Goal: Transaction & Acquisition: Purchase product/service

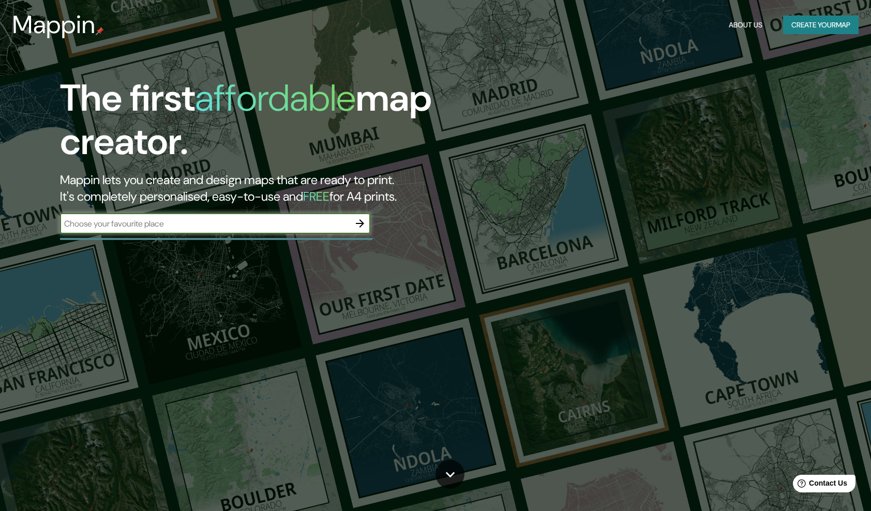
click at [360, 218] on icon "button" at bounding box center [360, 223] width 12 height 12
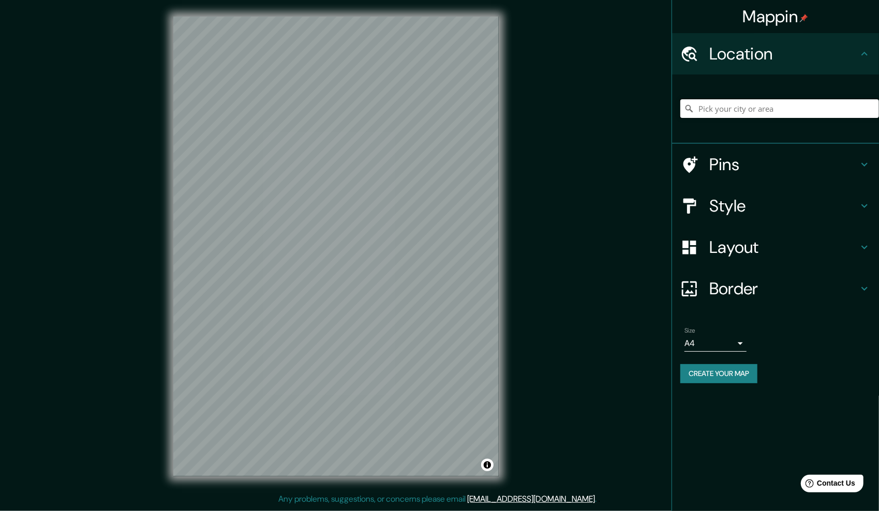
click at [762, 106] on input "Pick your city or area" at bounding box center [779, 108] width 199 height 19
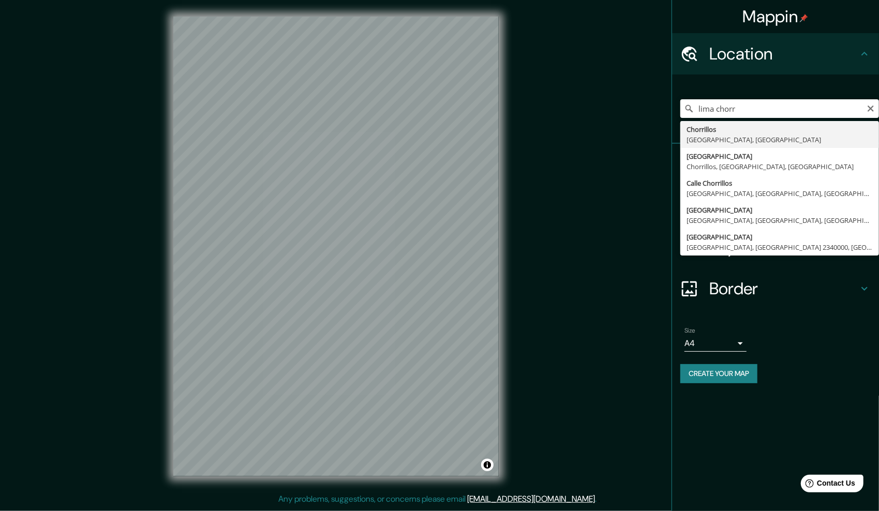
type input "Chorrillos, Provincia de Lima, Perú"
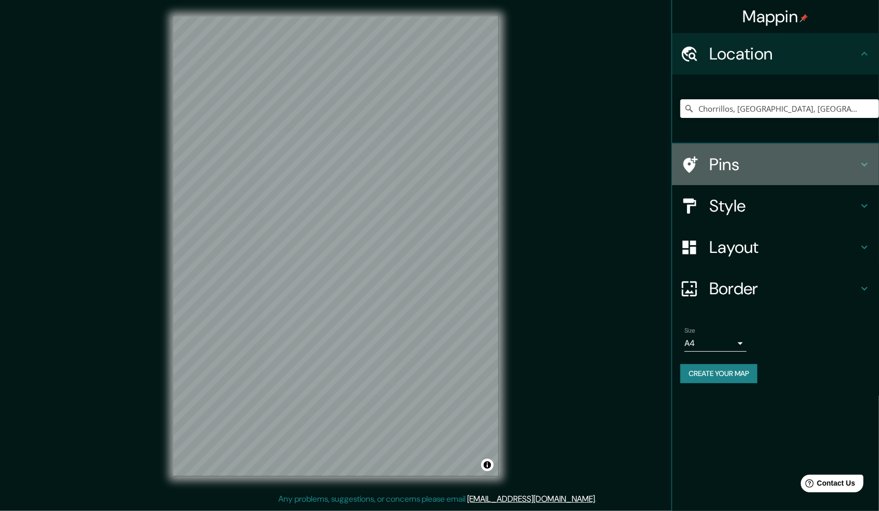
click at [863, 163] on icon at bounding box center [864, 164] width 12 height 12
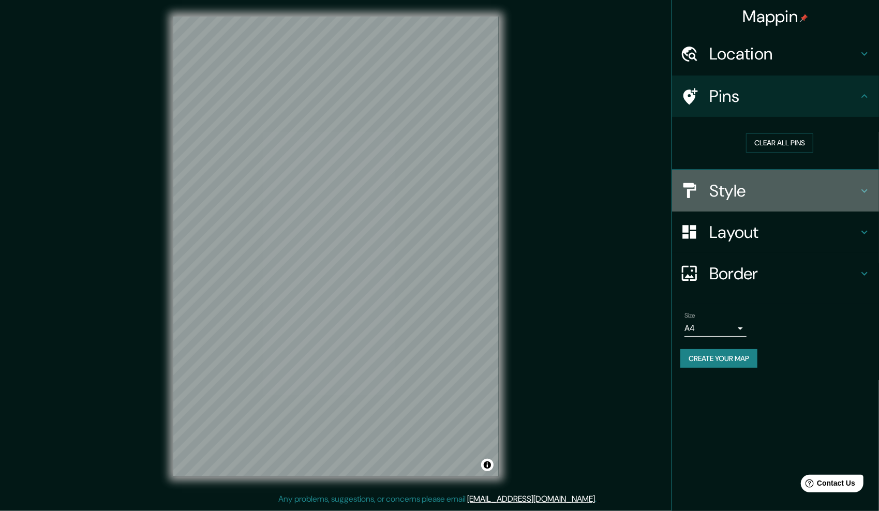
click at [856, 188] on h4 "Style" at bounding box center [783, 190] width 149 height 21
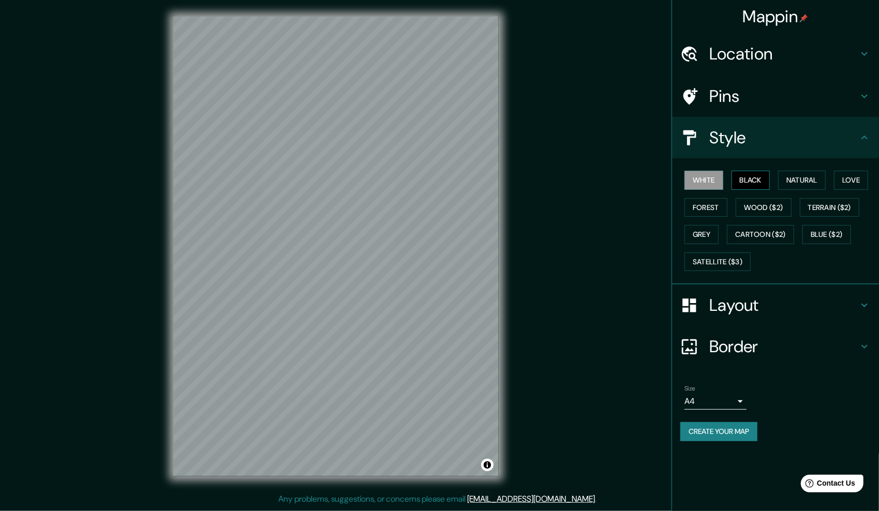
click at [756, 185] on button "Black" at bounding box center [750, 180] width 39 height 19
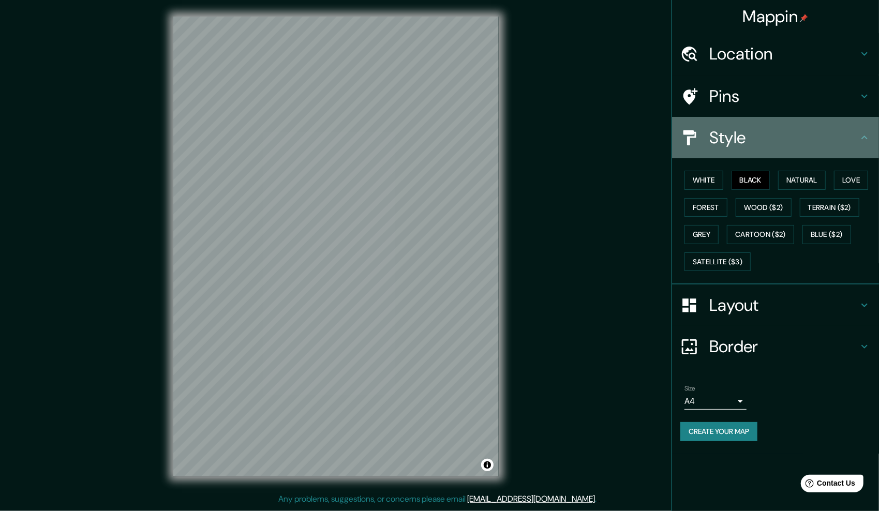
click at [866, 136] on icon at bounding box center [864, 137] width 12 height 12
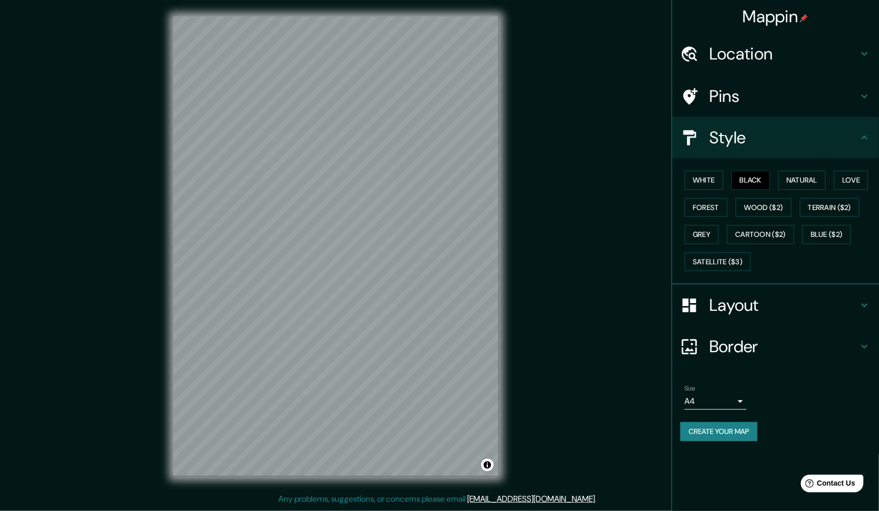
click at [856, 300] on h4 "Layout" at bounding box center [783, 305] width 149 height 21
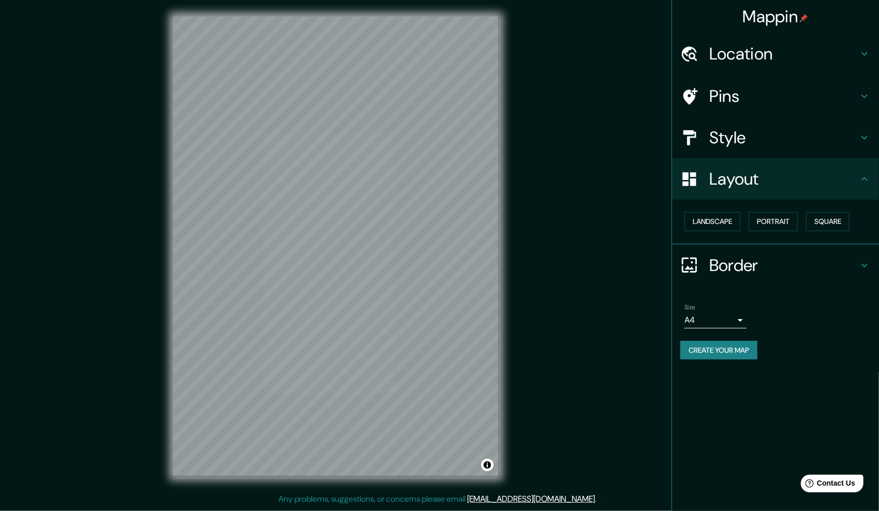
click at [858, 263] on icon at bounding box center [864, 265] width 12 height 12
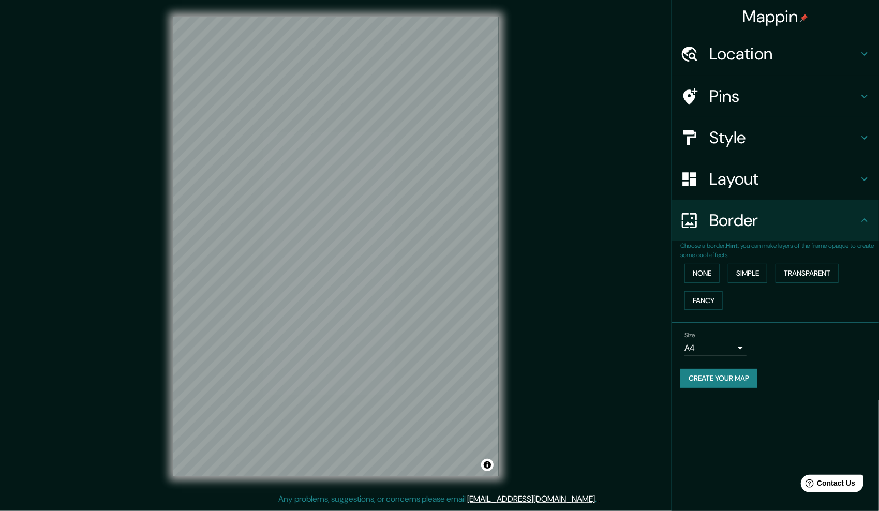
click at [738, 345] on body "Mappin Location Chorrillos, Provincia de Lima, Perú Pins Style Layout Border Ch…" at bounding box center [439, 255] width 879 height 511
click at [738, 345] on div at bounding box center [439, 255] width 879 height 511
click at [704, 376] on button "Create your map" at bounding box center [718, 378] width 77 height 19
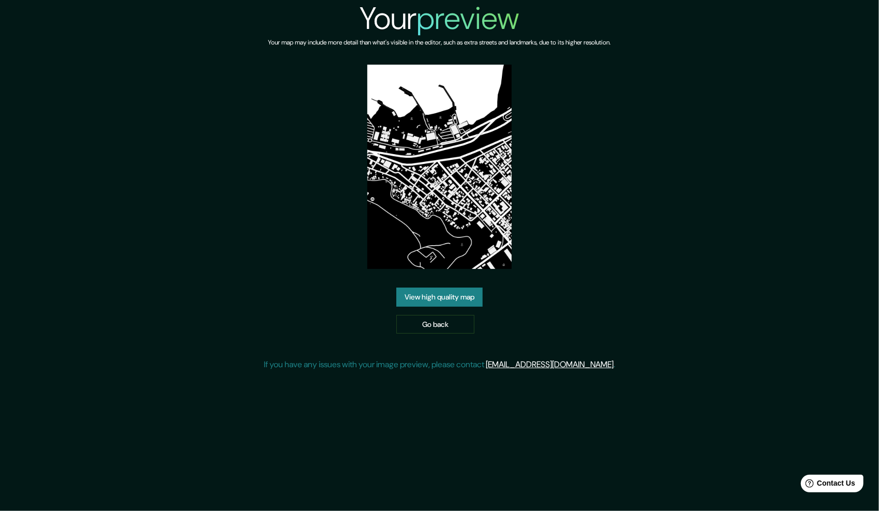
click at [463, 298] on link "View high quality map" at bounding box center [439, 297] width 86 height 19
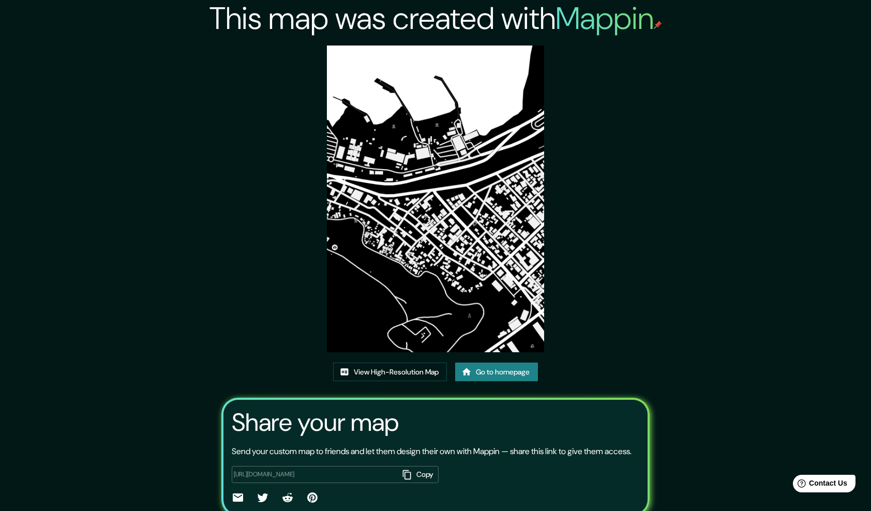
click at [715, 154] on div "This map was created with Mappin View High-Resolution Map Go to homepage Share …" at bounding box center [435, 276] width 871 height 553
click at [465, 258] on img at bounding box center [435, 199] width 217 height 307
click at [716, 87] on div "This map was created with Mappin View High-Resolution Map Go to homepage Share …" at bounding box center [435, 276] width 871 height 553
click at [509, 368] on link "Go to homepage" at bounding box center [496, 371] width 83 height 19
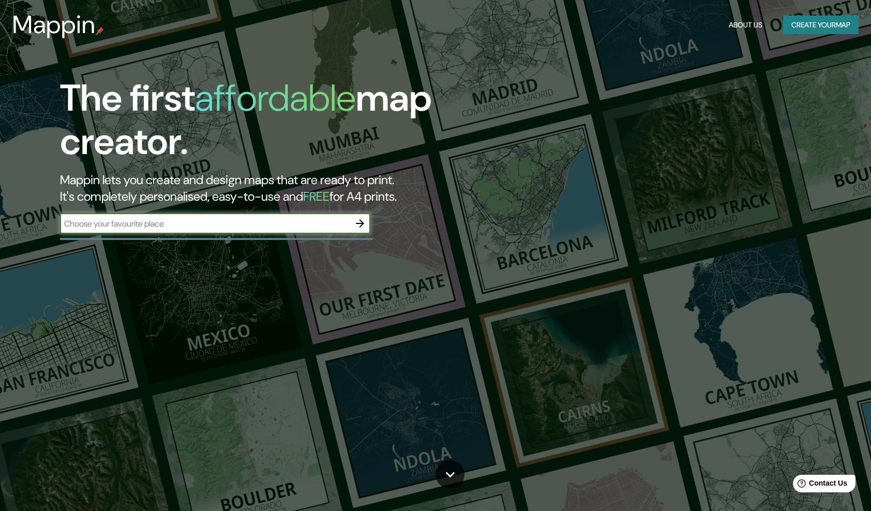
click at [294, 228] on input "text" at bounding box center [205, 224] width 290 height 12
type input "[GEOGRAPHIC_DATA]"
click at [361, 223] on icon "button" at bounding box center [360, 223] width 8 height 8
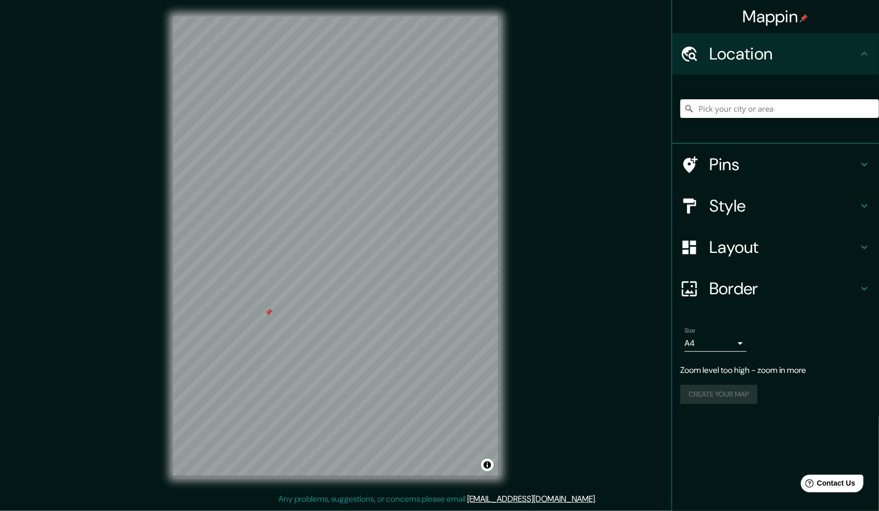
click at [265, 316] on div at bounding box center [268, 312] width 8 height 8
click at [756, 112] on input "Pick your city or area" at bounding box center [779, 108] width 199 height 19
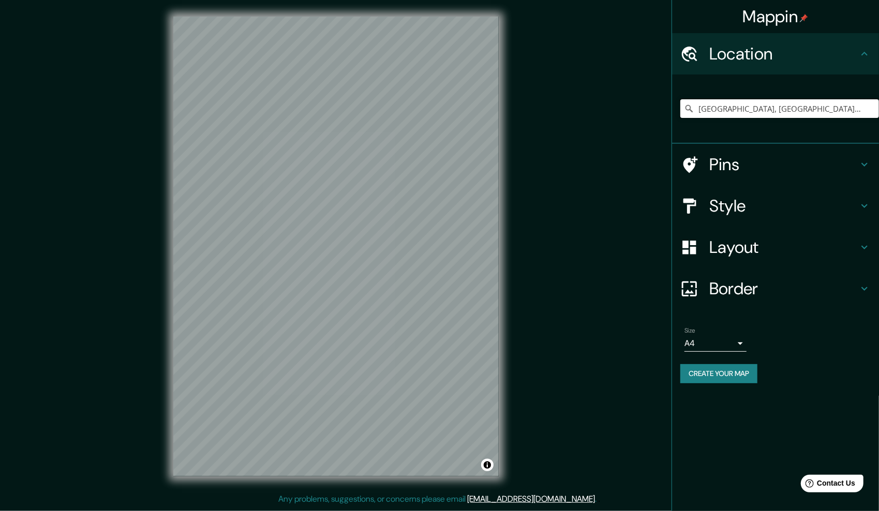
type input "[GEOGRAPHIC_DATA], [GEOGRAPHIC_DATA], [GEOGRAPHIC_DATA]"
click at [765, 206] on h4 "Style" at bounding box center [783, 205] width 149 height 21
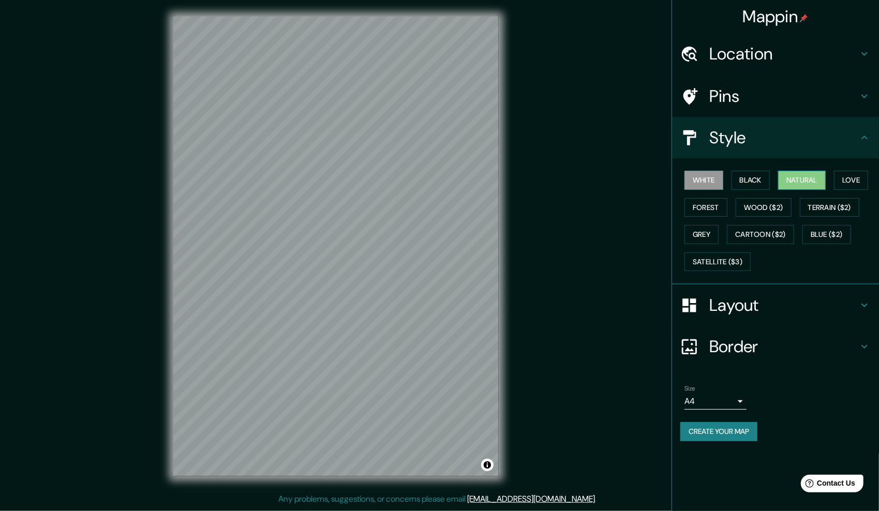
click at [797, 178] on button "Natural" at bounding box center [802, 180] width 48 height 19
click at [850, 177] on button "Love" at bounding box center [851, 180] width 34 height 19
click at [766, 201] on button "Wood ($2)" at bounding box center [763, 207] width 56 height 19
click at [712, 210] on button "Forest" at bounding box center [705, 207] width 43 height 19
click at [748, 183] on button "Black" at bounding box center [750, 180] width 39 height 19
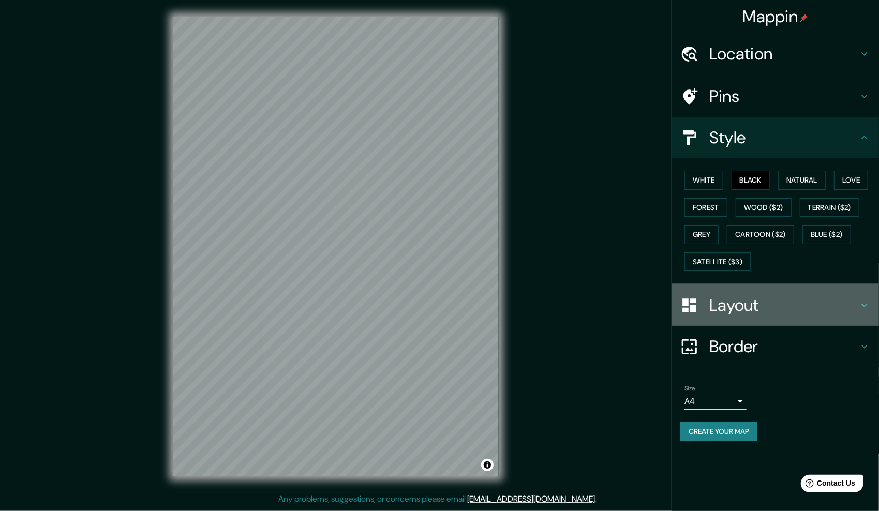
click at [760, 304] on h4 "Layout" at bounding box center [783, 305] width 149 height 21
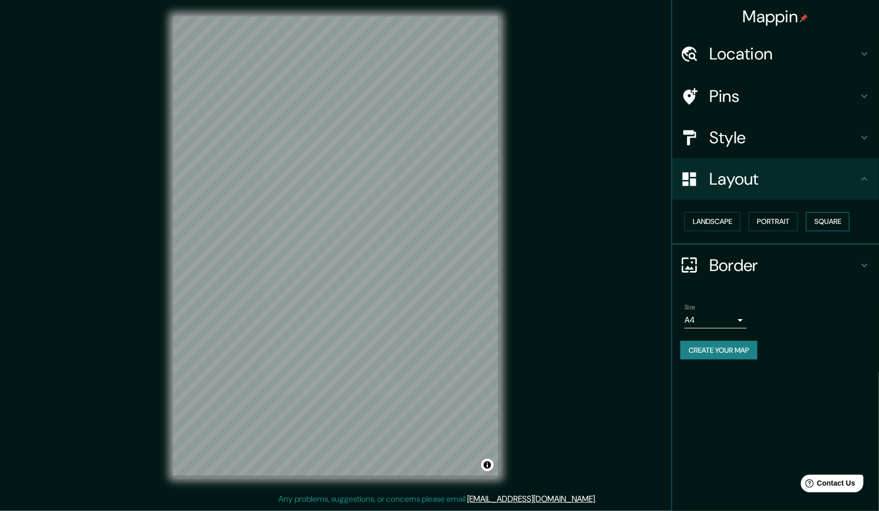
click at [833, 220] on button "Square" at bounding box center [827, 221] width 43 height 19
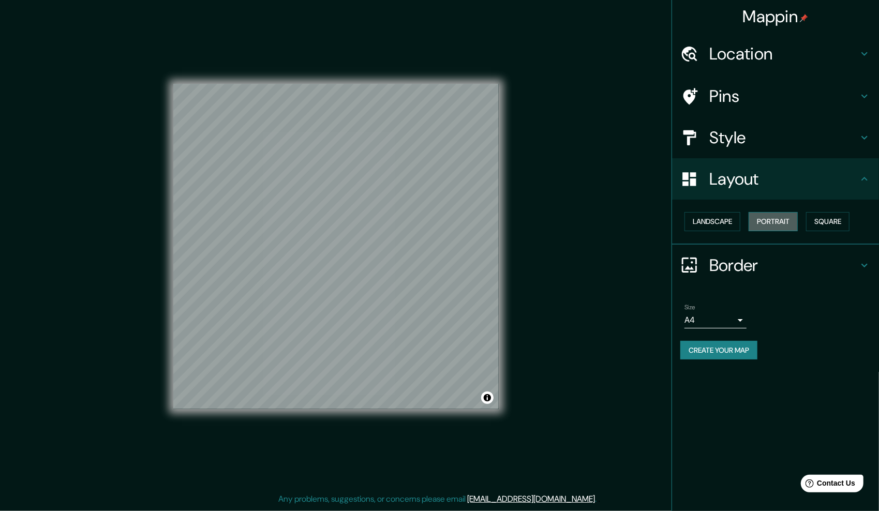
click at [784, 221] on button "Portrait" at bounding box center [772, 221] width 49 height 19
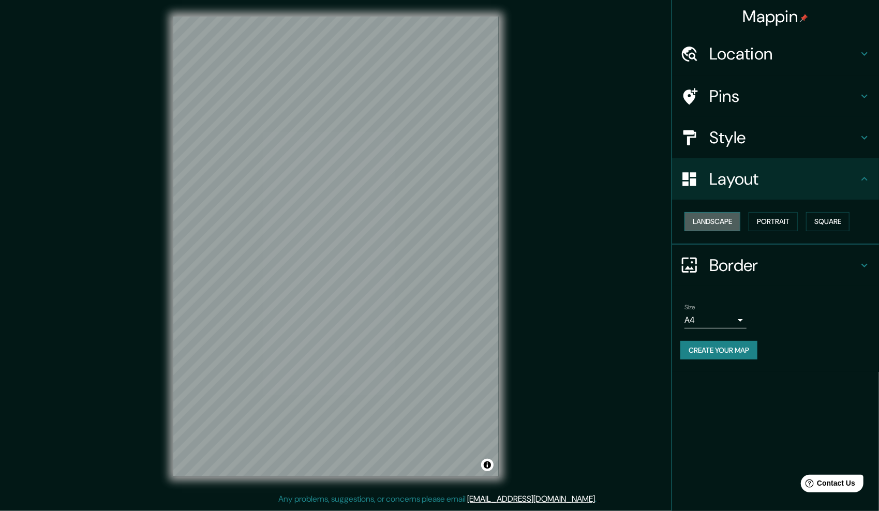
click at [728, 218] on button "Landscape" at bounding box center [712, 221] width 56 height 19
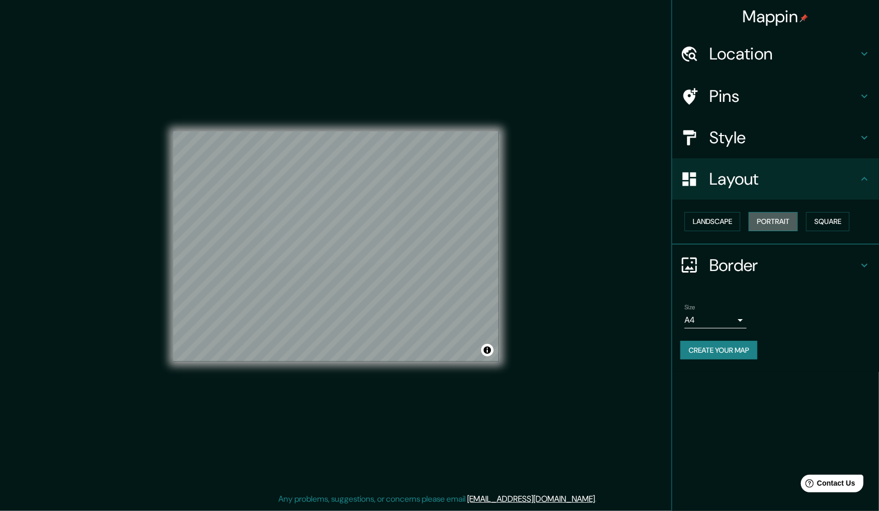
click at [776, 221] on button "Portrait" at bounding box center [772, 221] width 49 height 19
